Goal: Task Accomplishment & Management: Use online tool/utility

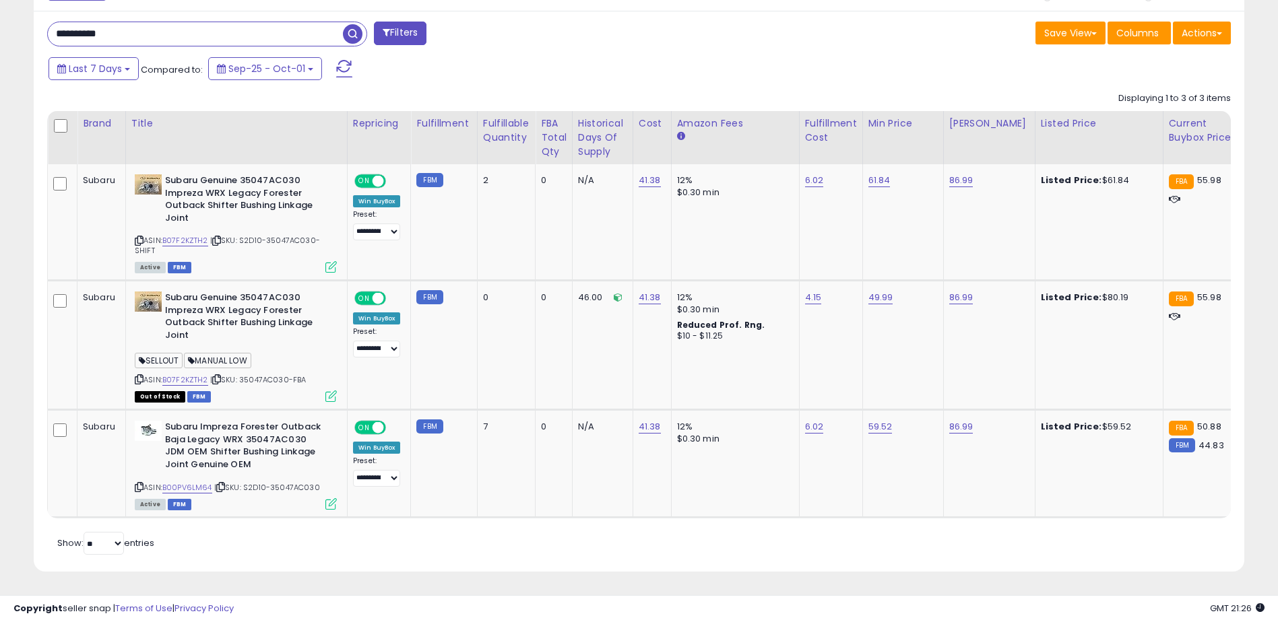
scroll to position [276, 703]
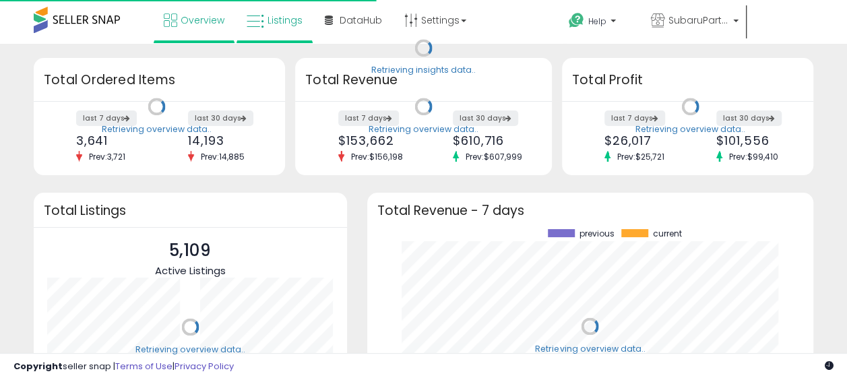
scroll to position [187, 419]
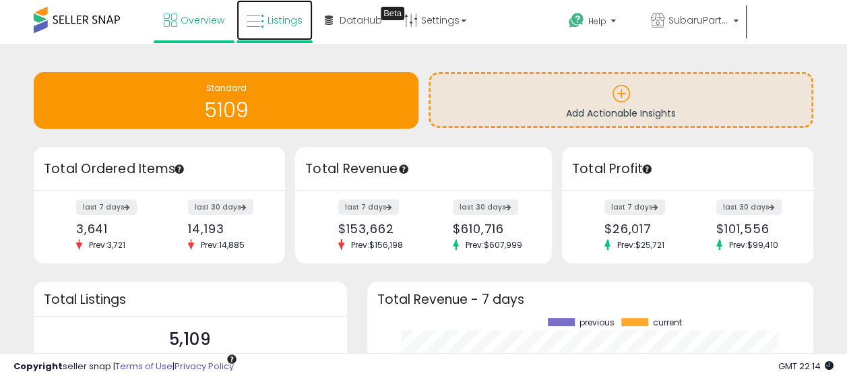
click at [259, 13] on icon at bounding box center [256, 22] width 18 height 18
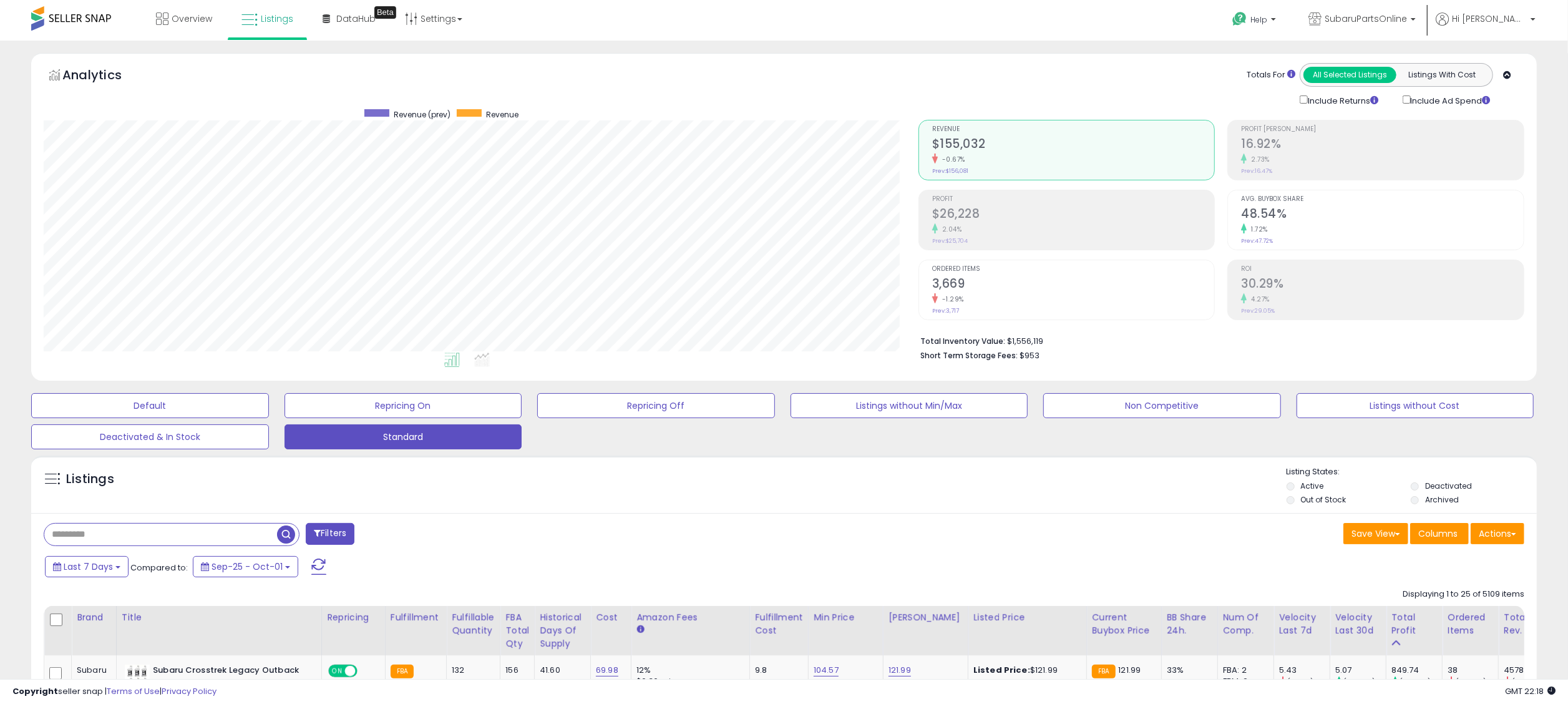
scroll to position [256, 874]
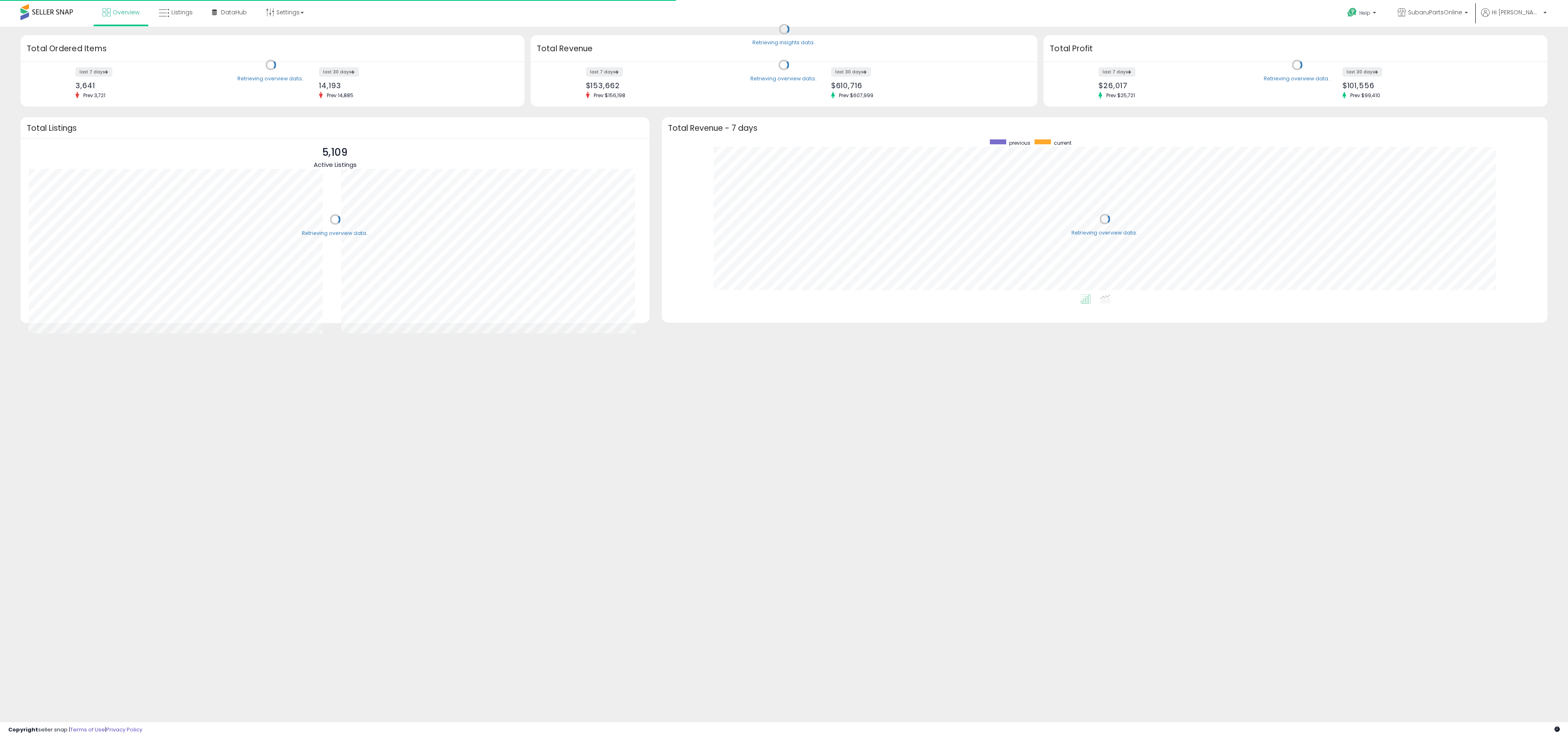
scroll to position [155, 869]
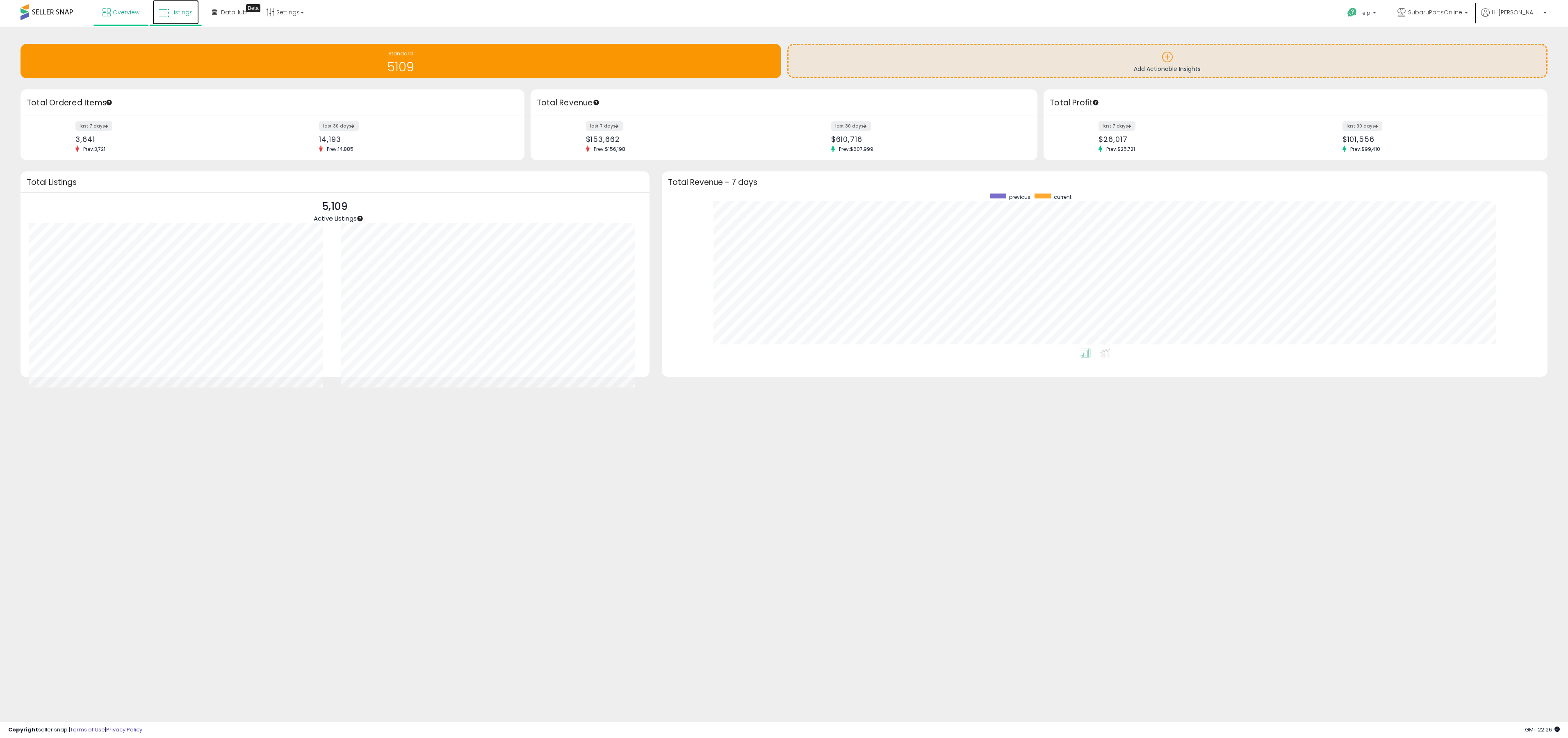
click at [173, 12] on span "Listings" at bounding box center [182, 12] width 21 height 8
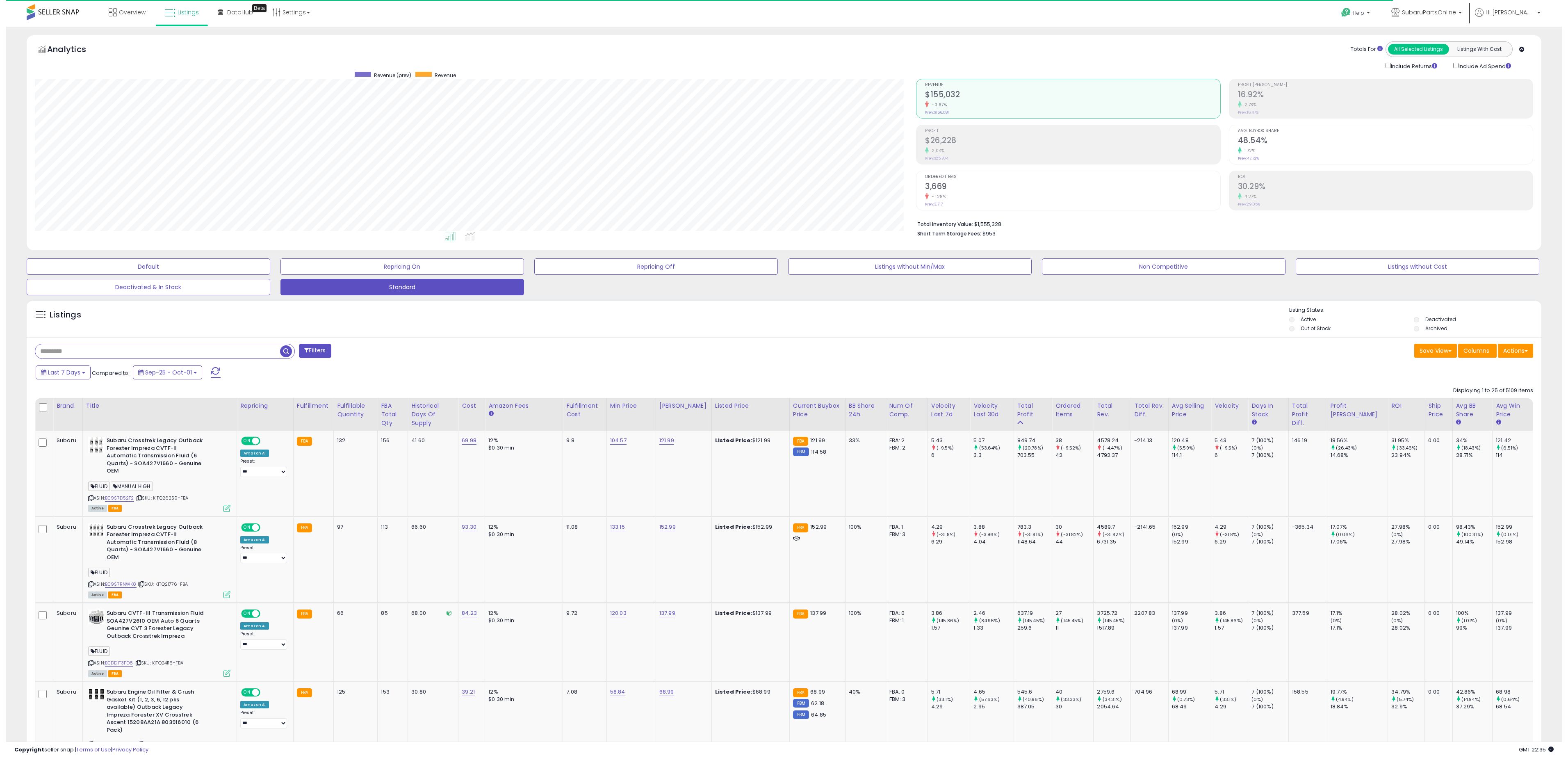
scroll to position [168, 881]
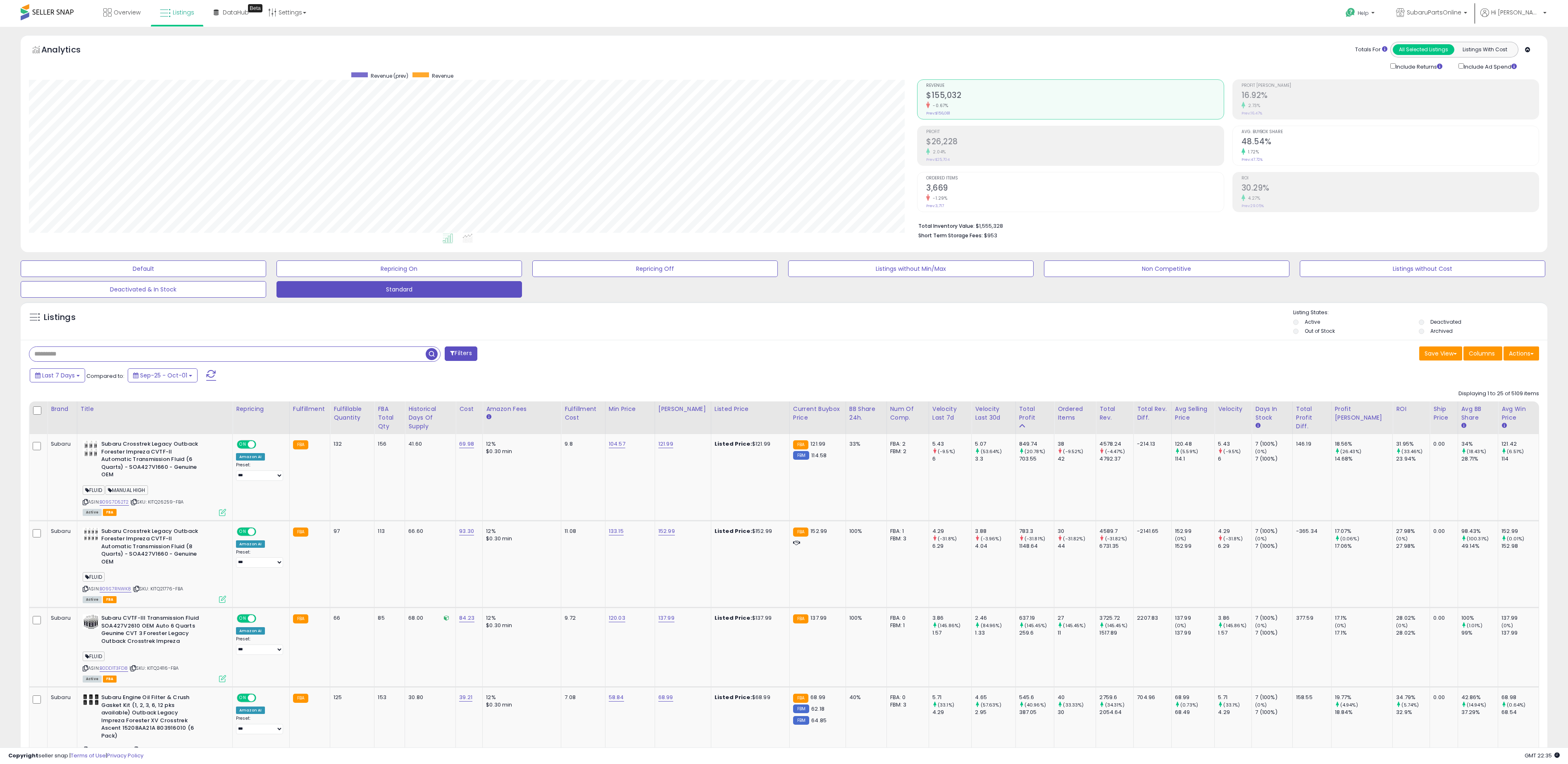
click at [162, 353] on input "text" at bounding box center [228, 354] width 396 height 15
type input "**********"
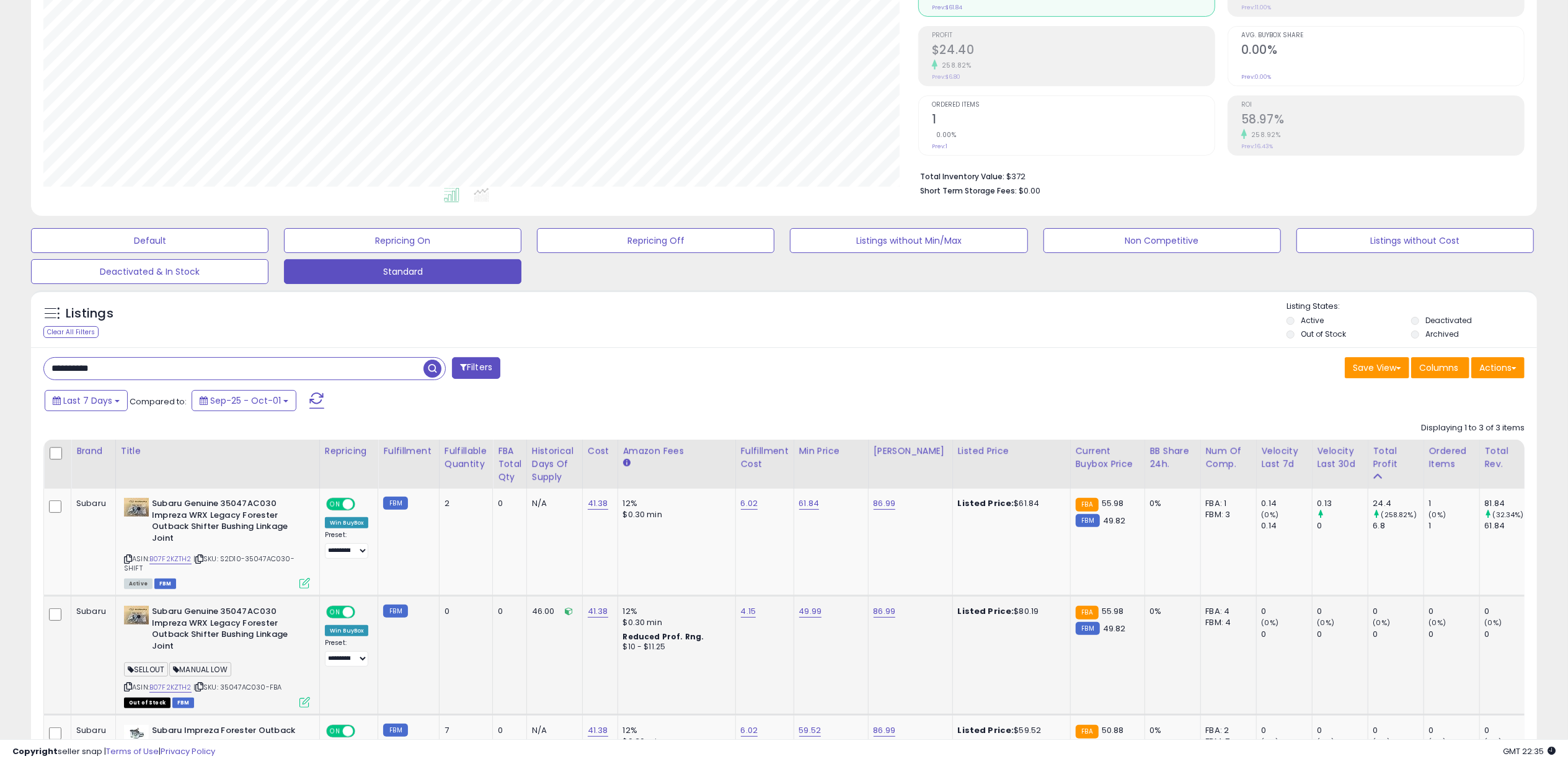
scroll to position [323, 0]
